Goal: Obtain resource: Obtain resource

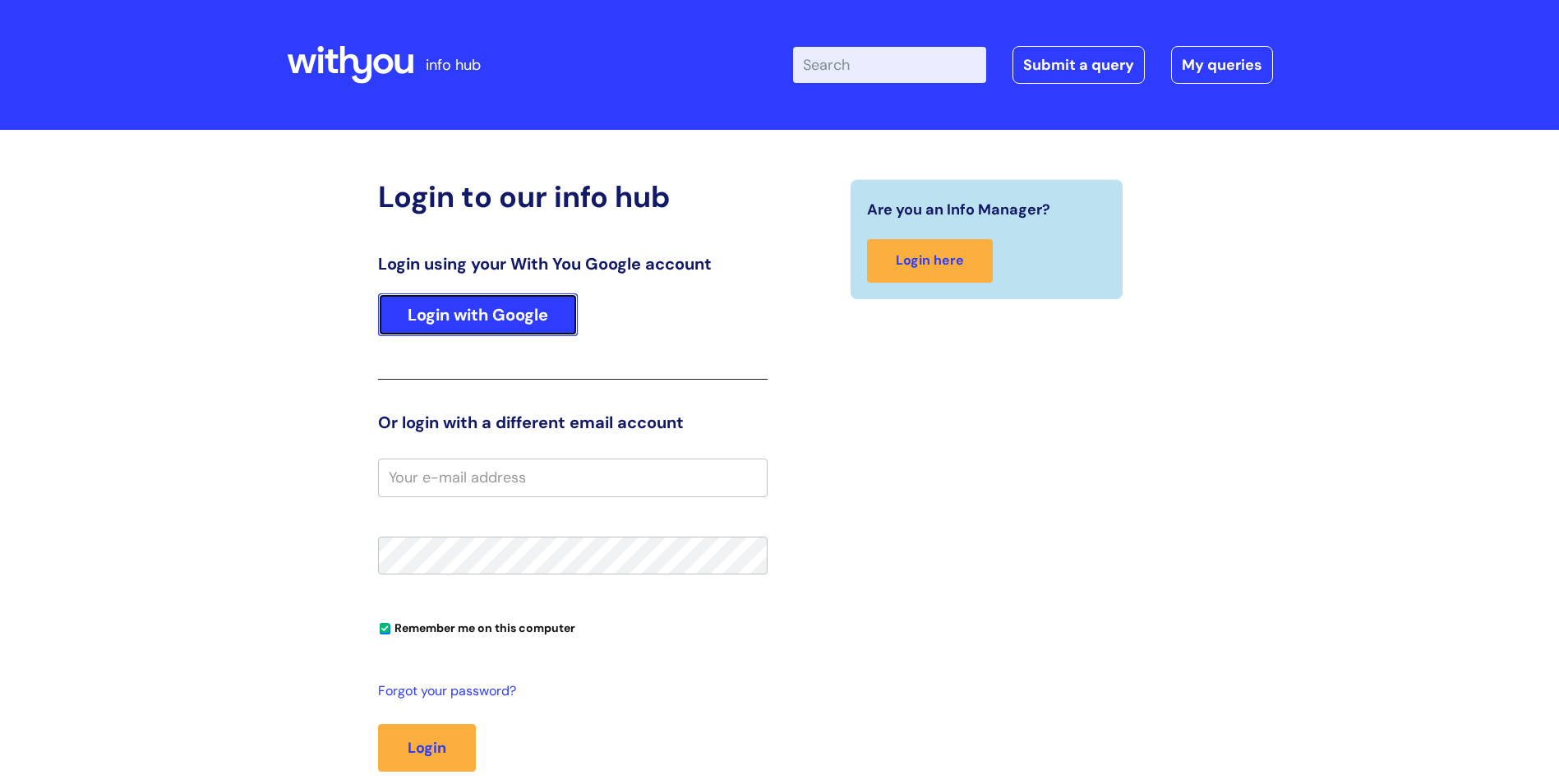
click at [448, 320] on link "Login with Google" at bounding box center [477, 315] width 200 height 43
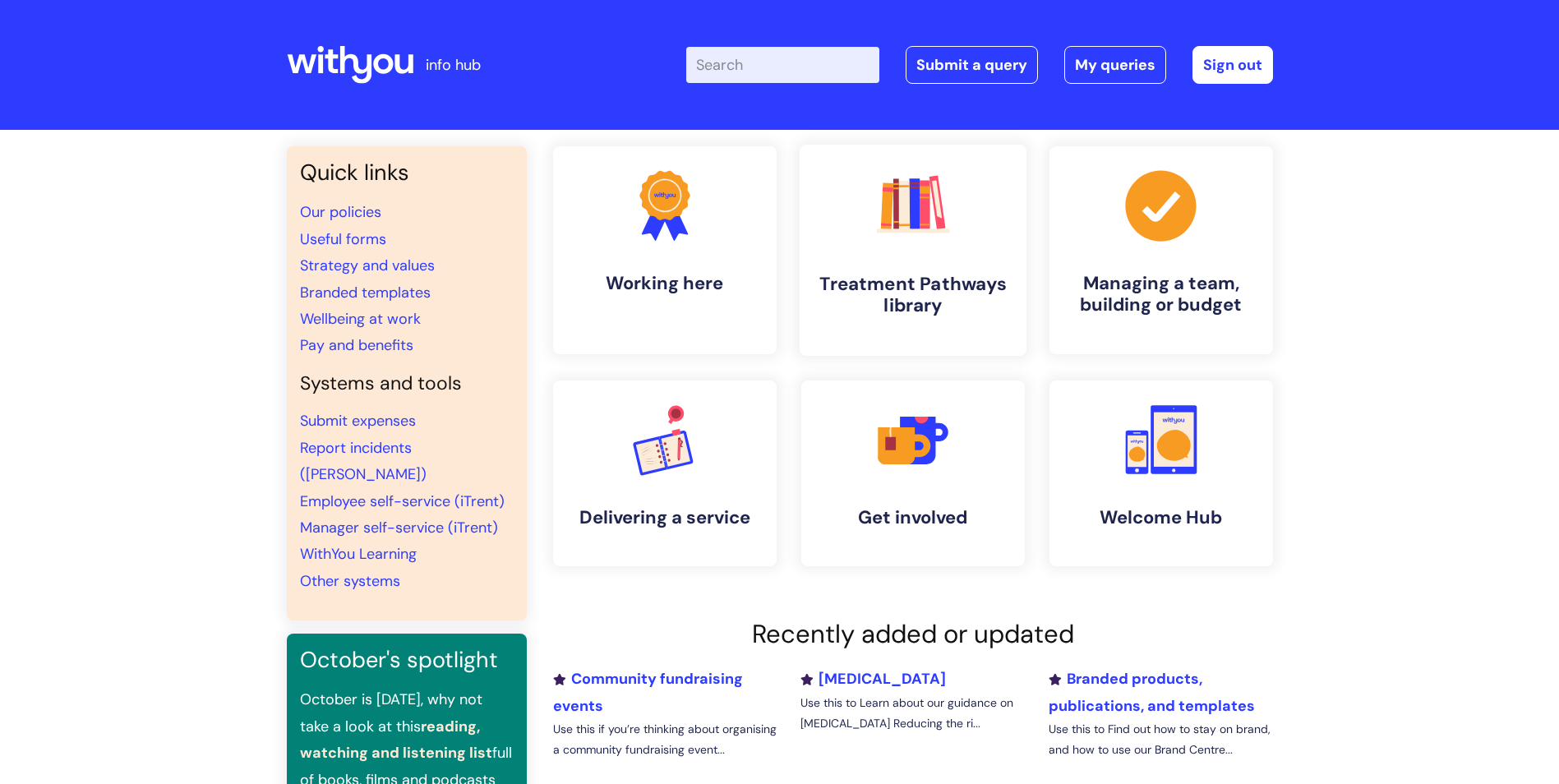
click at [960, 291] on h4 "Treatment Pathways library" at bounding box center [914, 295] width 201 height 45
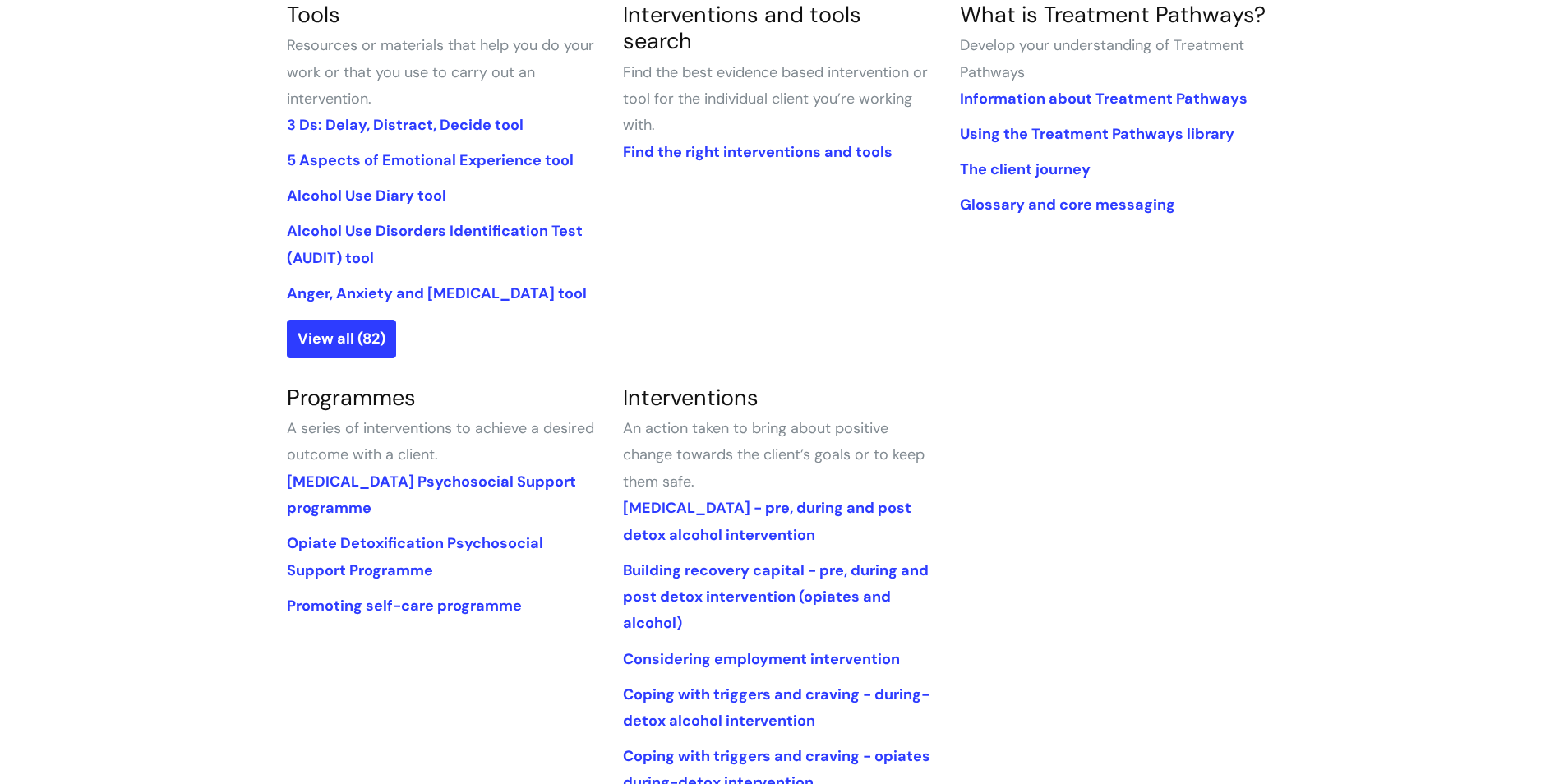
scroll to position [246, 0]
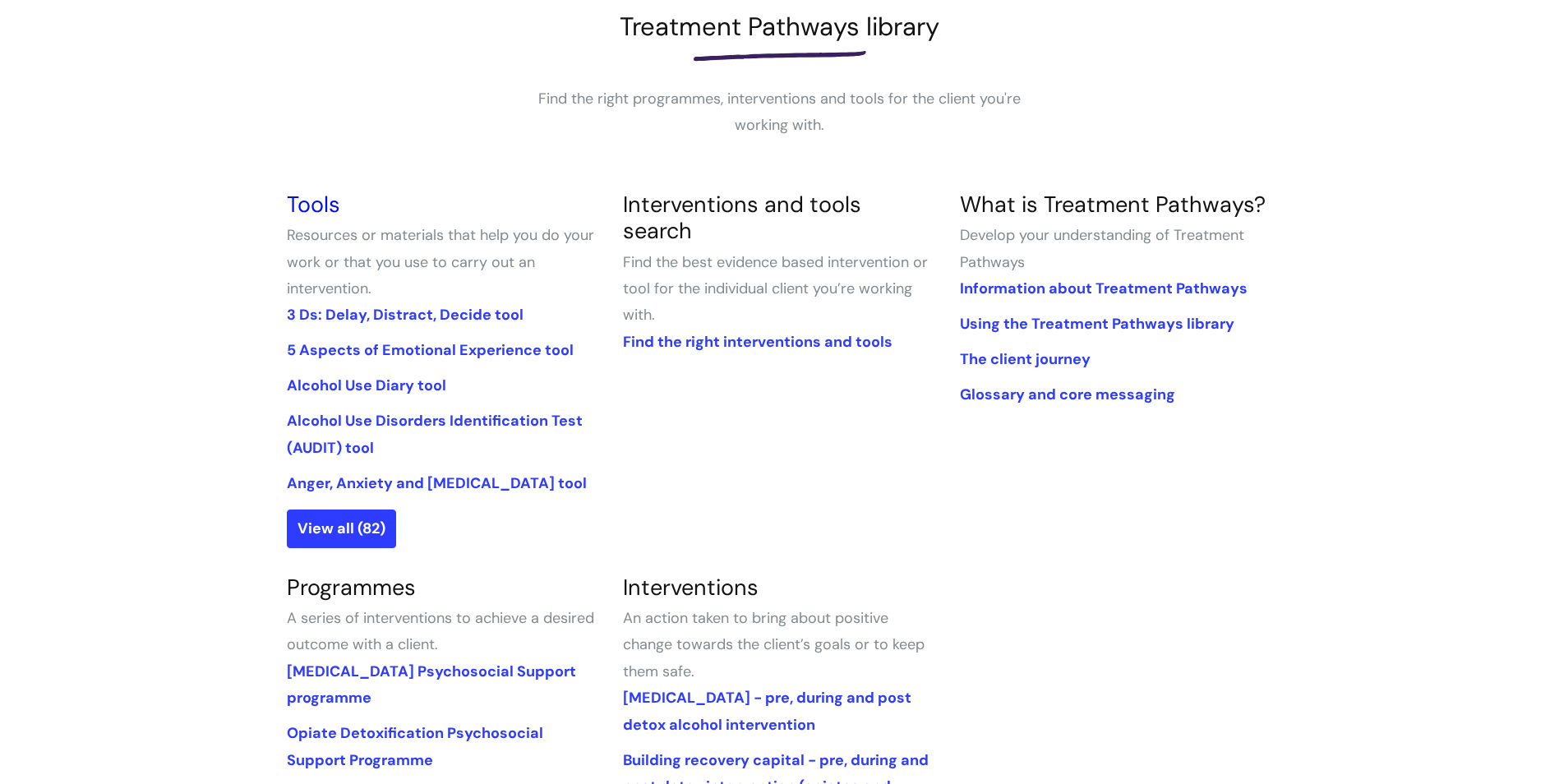
click at [297, 202] on link "Tools" at bounding box center [313, 204] width 54 height 29
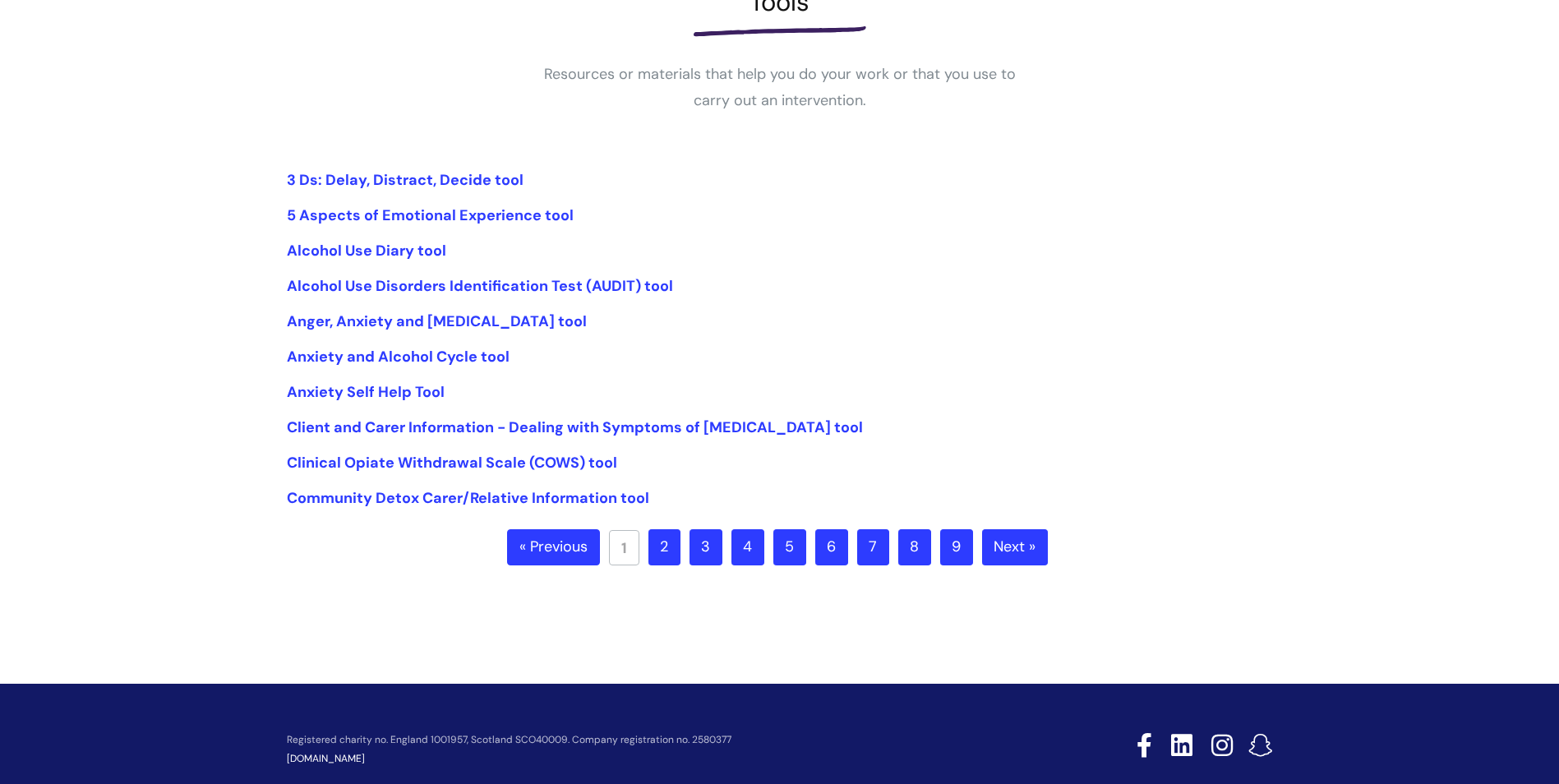
scroll to position [329, 0]
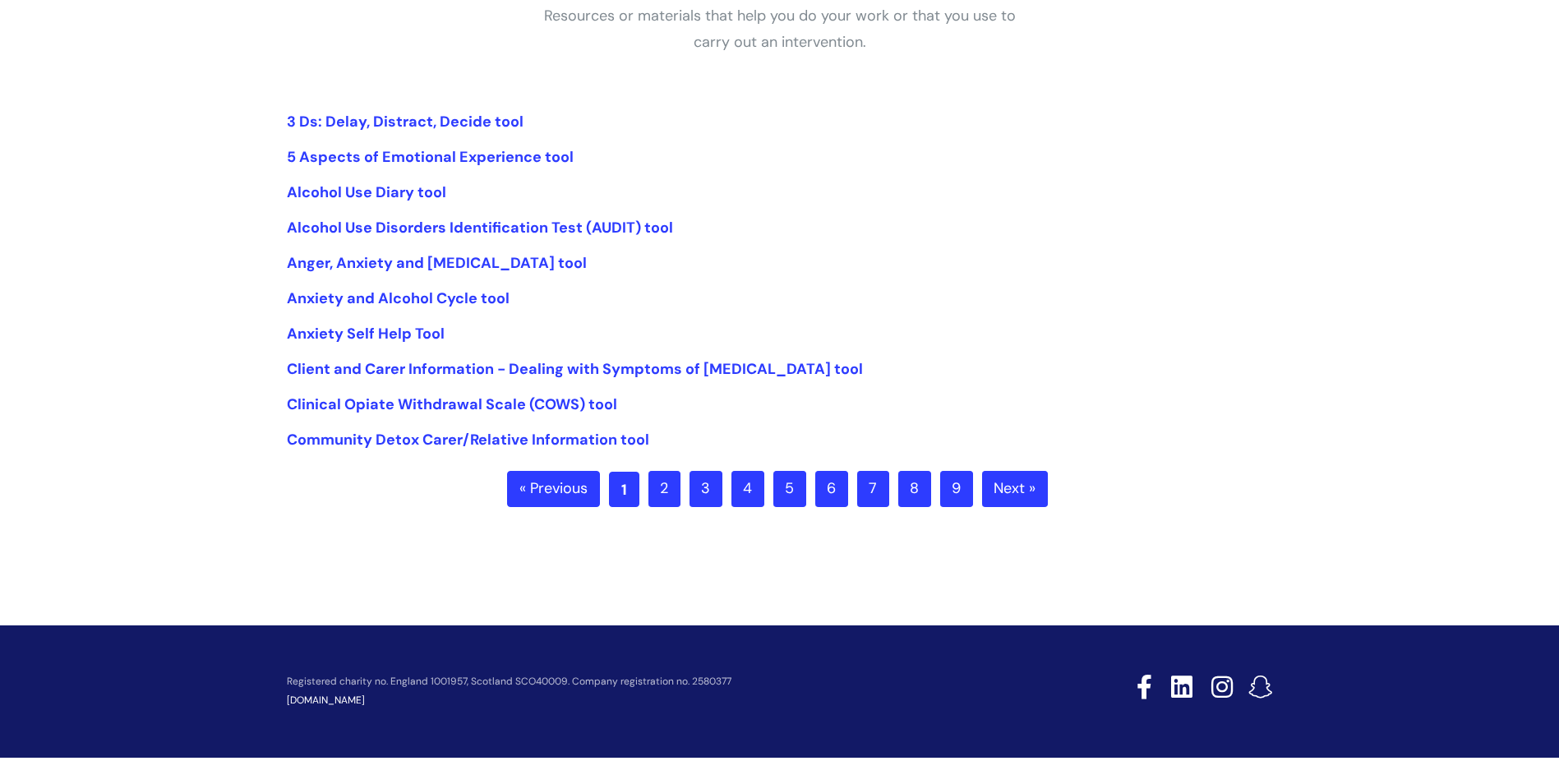
click at [635, 484] on link "1" at bounding box center [623, 489] width 30 height 36
click at [655, 486] on link "2" at bounding box center [664, 489] width 32 height 37
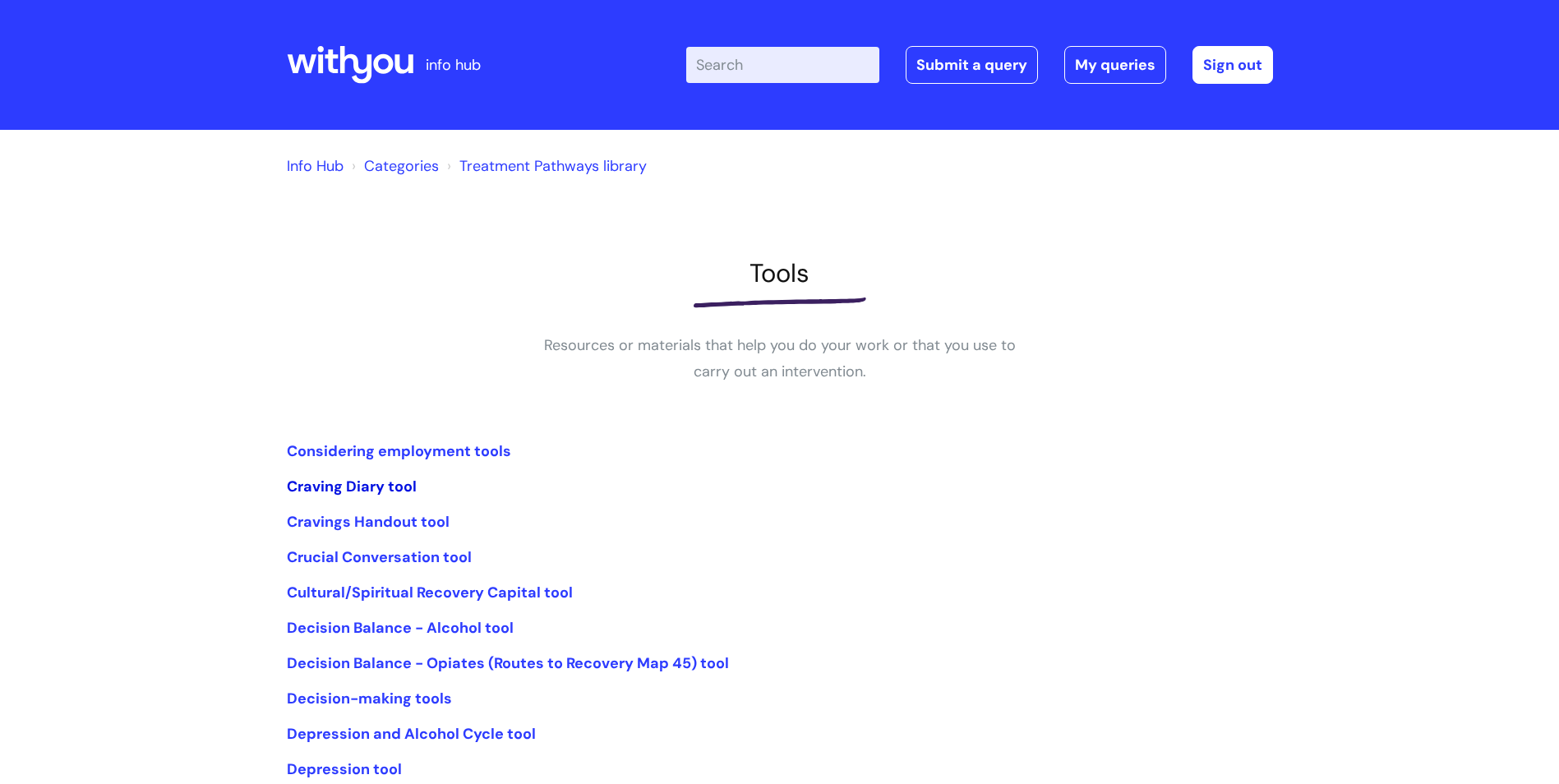
scroll to position [164, 0]
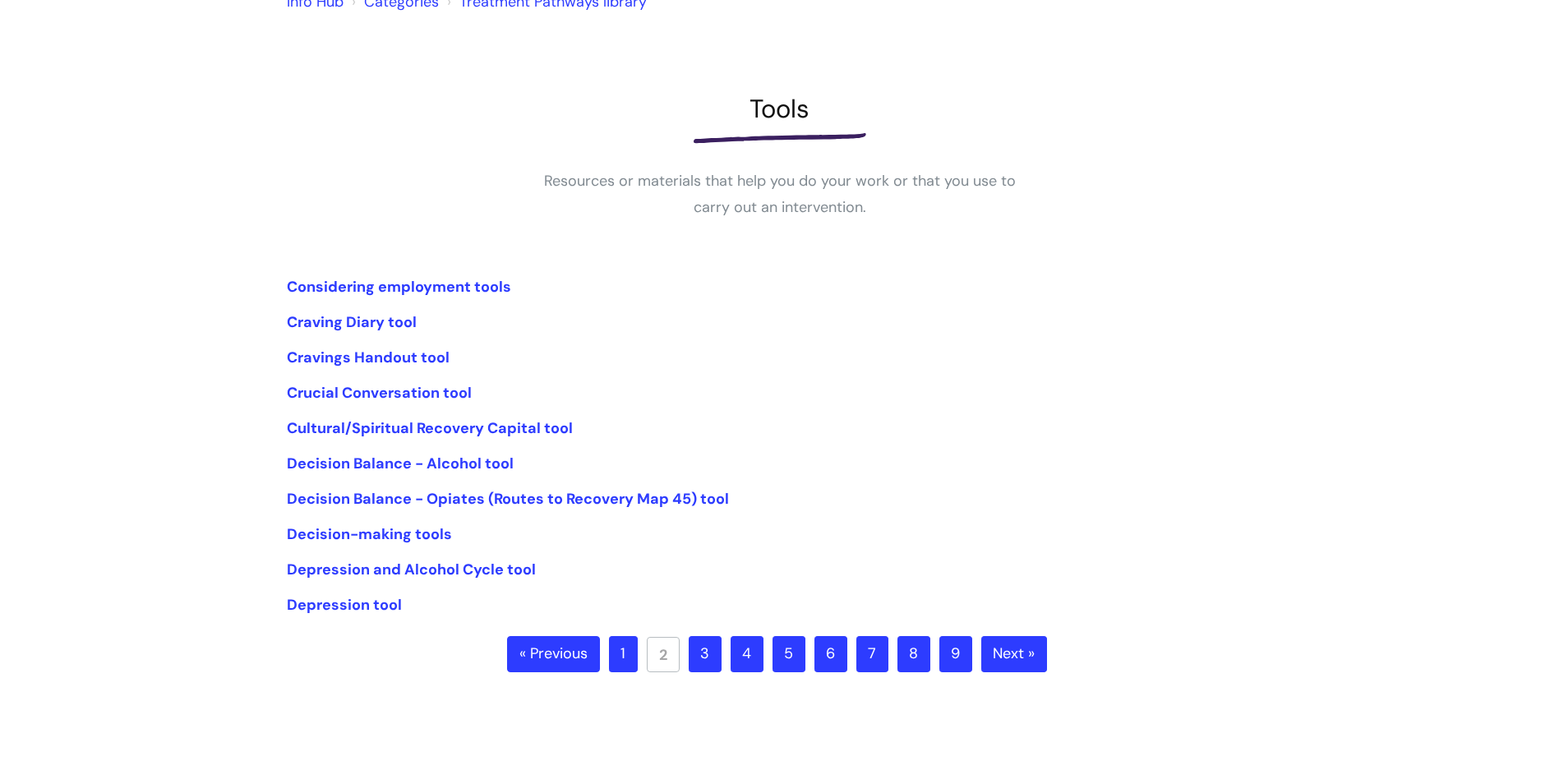
click at [691, 661] on link "3" at bounding box center [706, 654] width 33 height 37
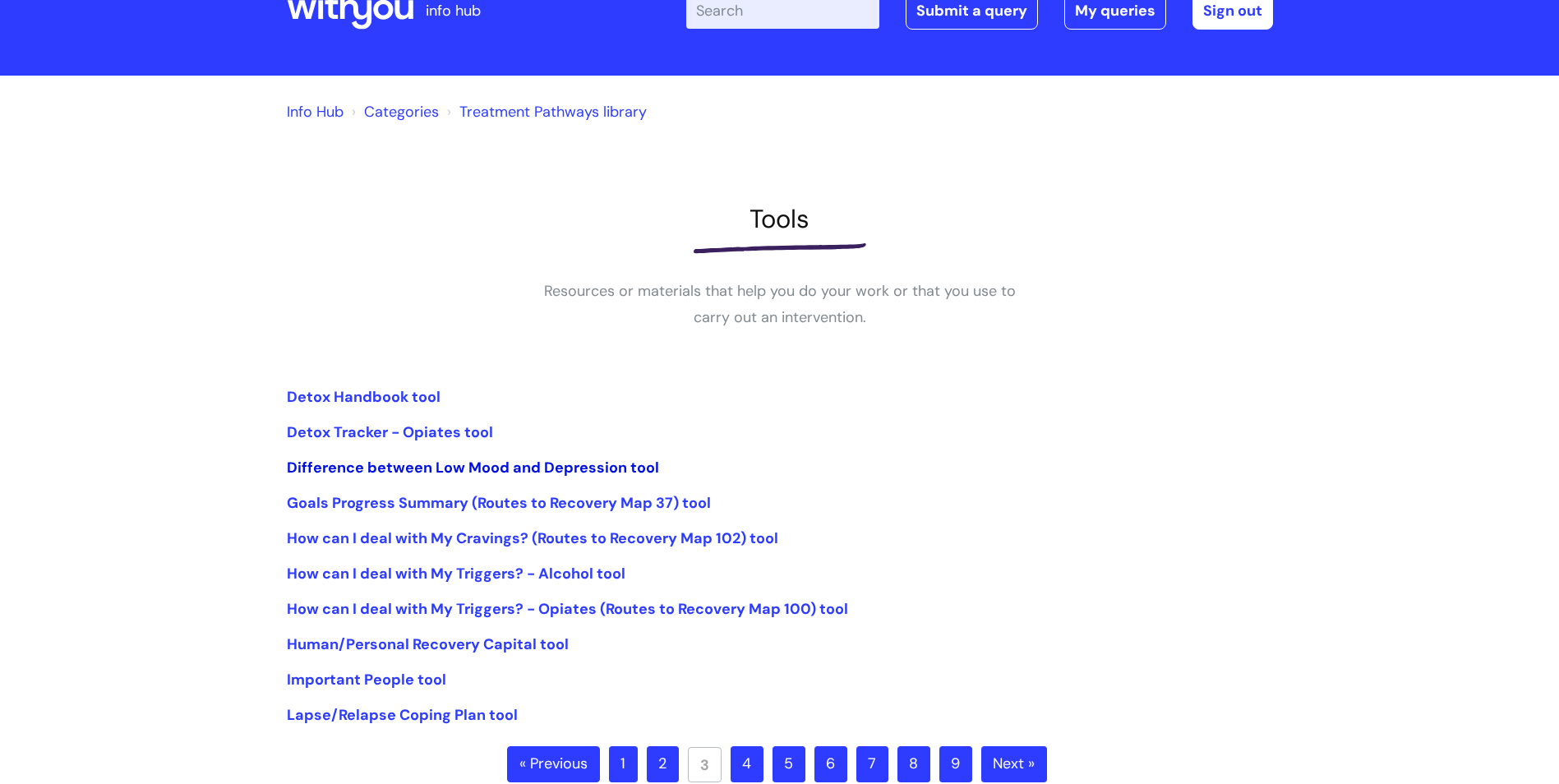
scroll to position [82, 0]
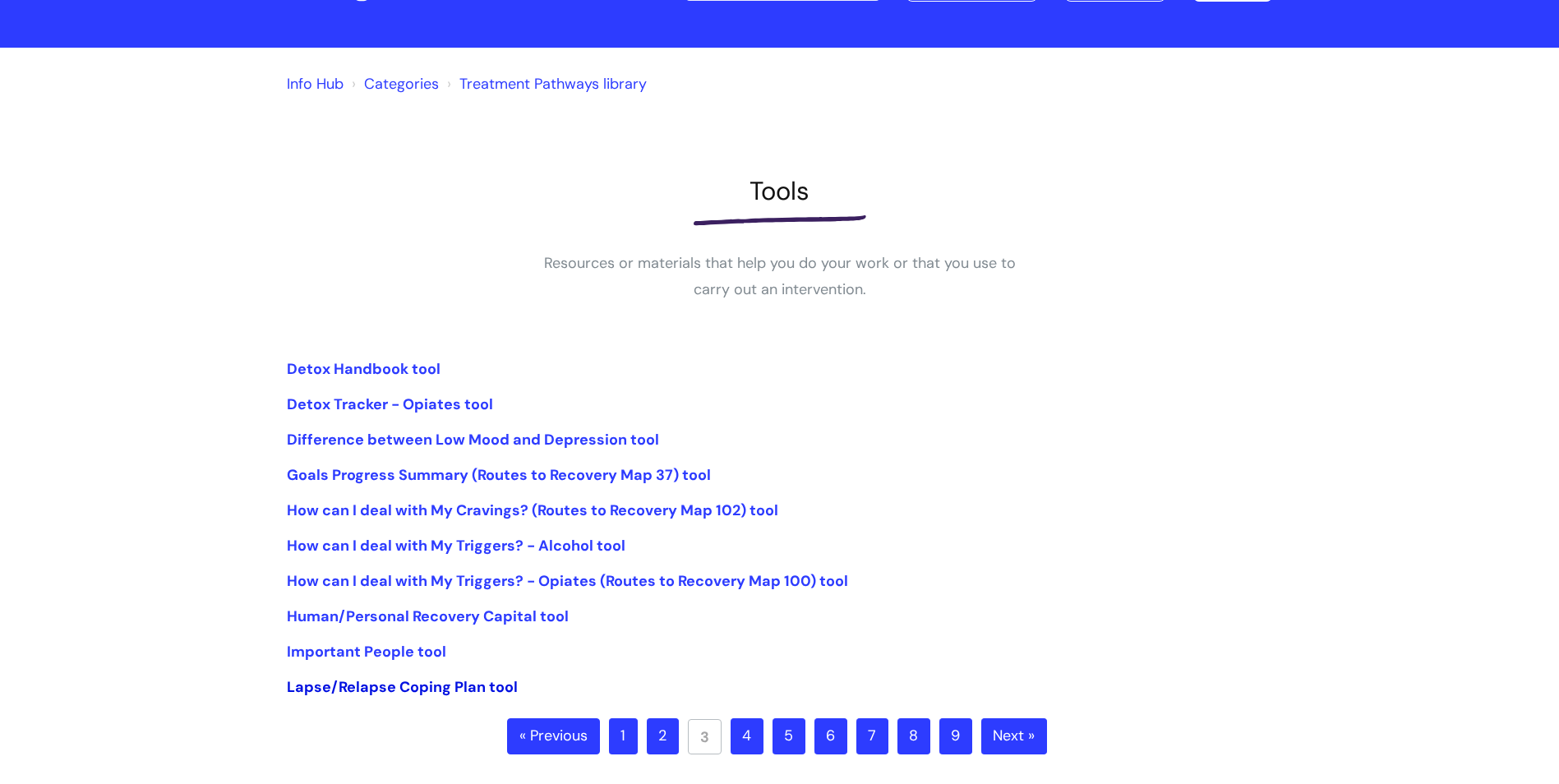
click at [434, 691] on link "Lapse/Relapse Coping Plan tool" at bounding box center [402, 687] width 231 height 20
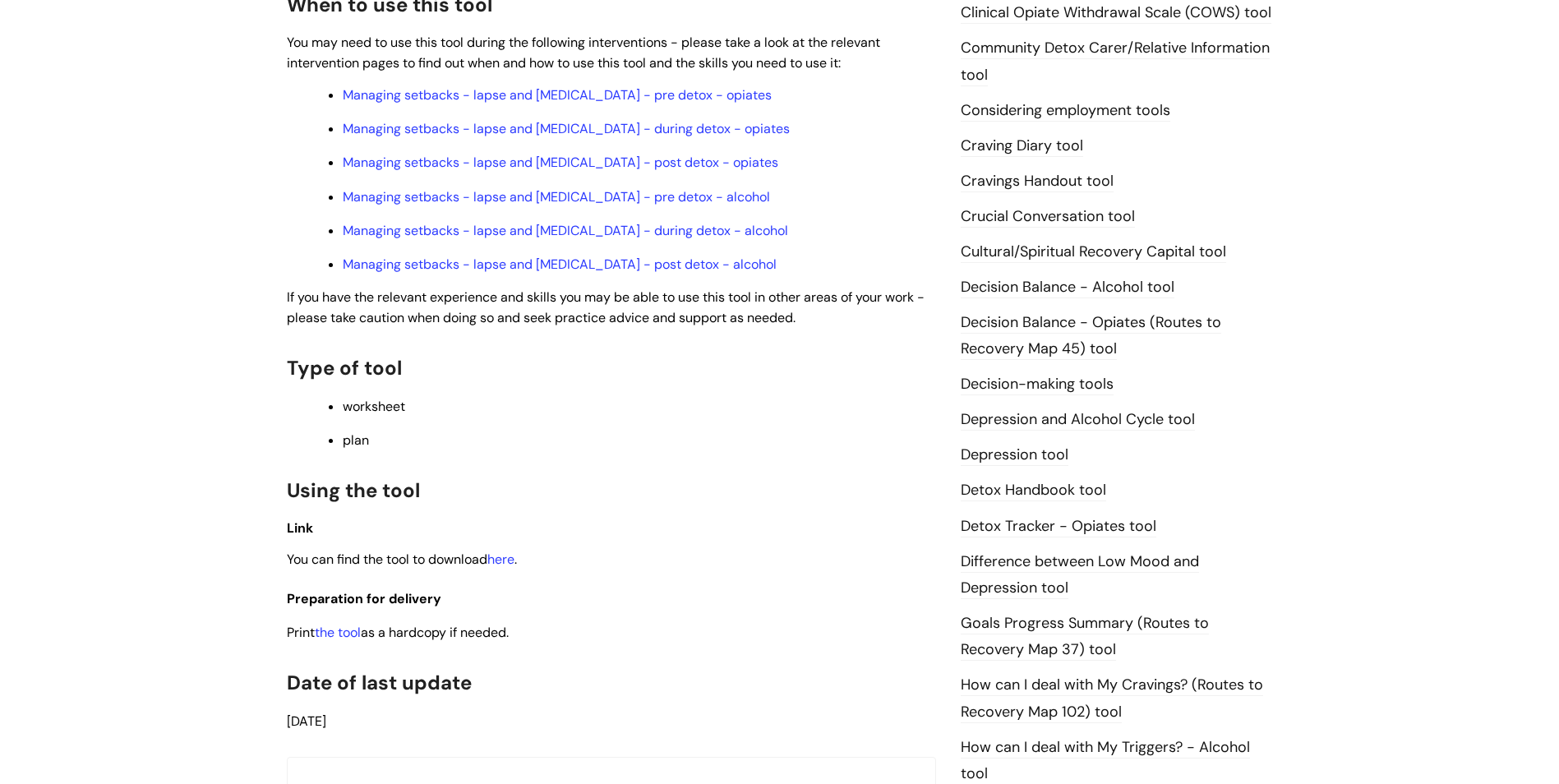
scroll to position [493, 0]
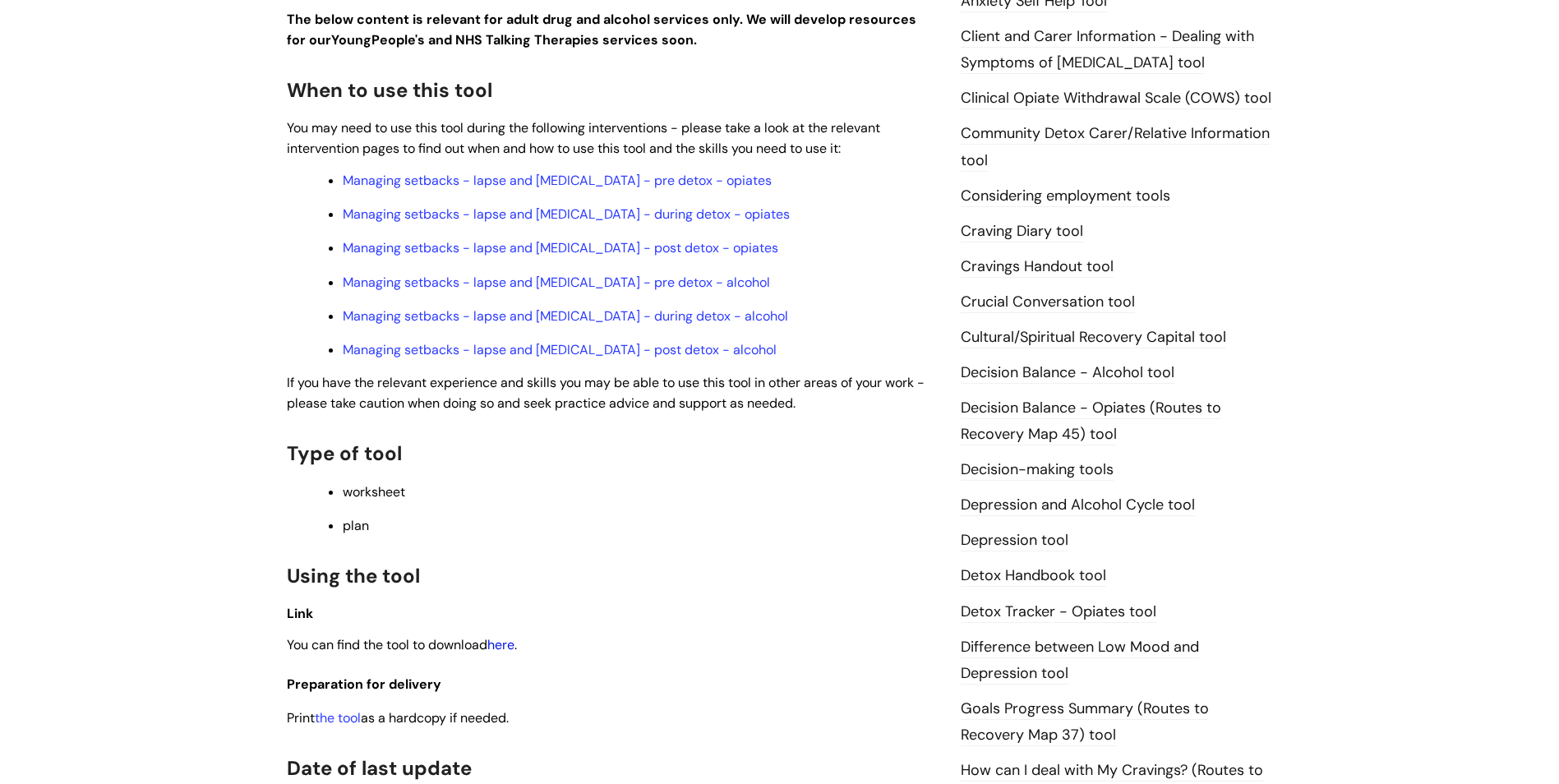
click at [509, 650] on link "here" at bounding box center [501, 644] width 27 height 17
